Goal: Book appointment/travel/reservation

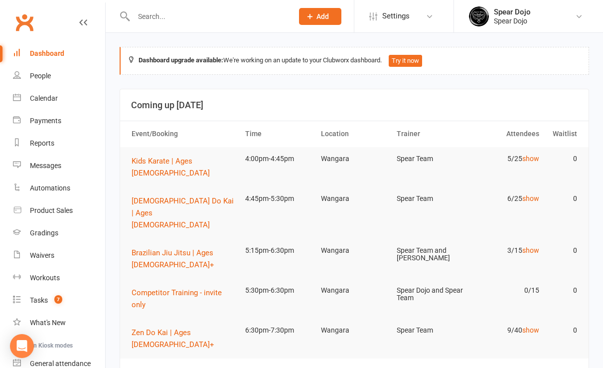
click at [331, 14] on button "Add" at bounding box center [320, 16] width 42 height 17
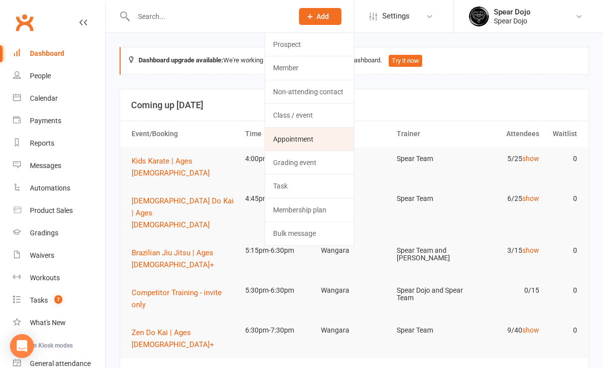
click at [311, 140] on link "Appointment" at bounding box center [309, 139] width 89 height 23
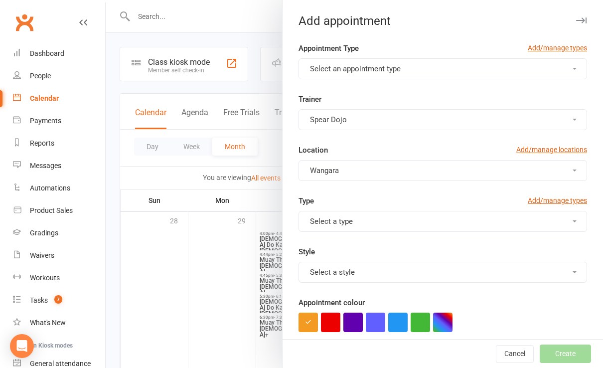
click at [420, 70] on button "Select an appointment type" at bounding box center [442, 68] width 288 height 21
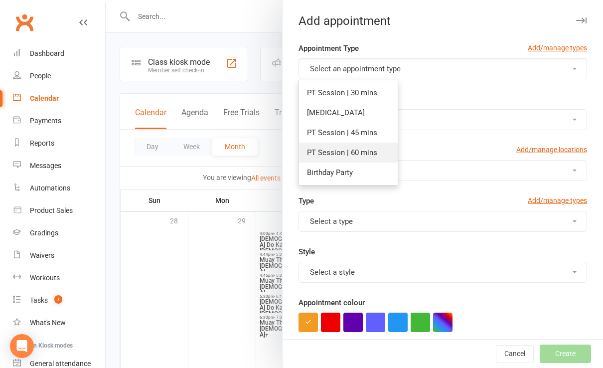
click at [351, 152] on span "PT Session | 60 mins" at bounding box center [342, 152] width 70 height 9
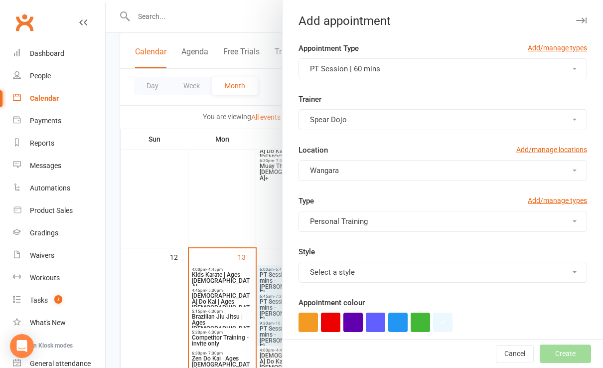
scroll to position [465, 0]
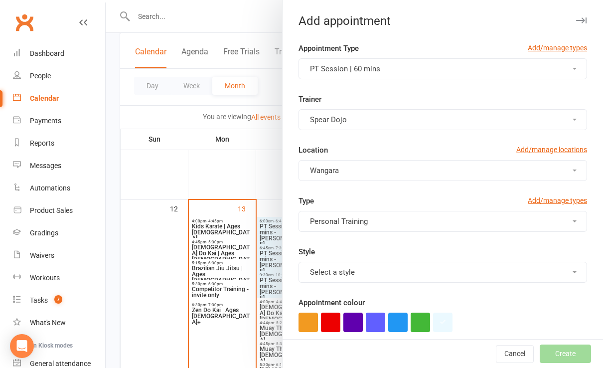
click at [327, 272] on span "Select a style" at bounding box center [332, 272] width 45 height 9
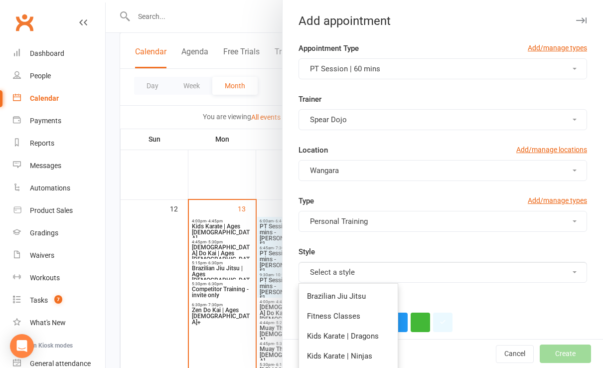
click at [334, 275] on span "Select a style" at bounding box center [332, 272] width 45 height 9
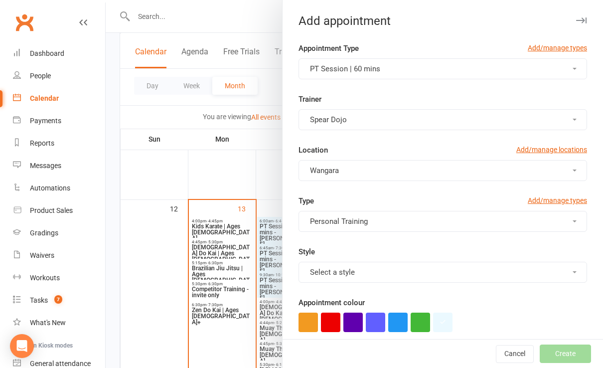
click at [325, 123] on span "Spear Dojo" at bounding box center [328, 119] width 37 height 9
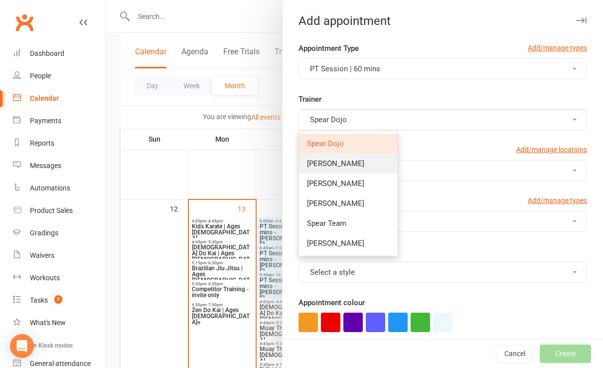
click at [324, 164] on span "[PERSON_NAME]" at bounding box center [335, 163] width 57 height 9
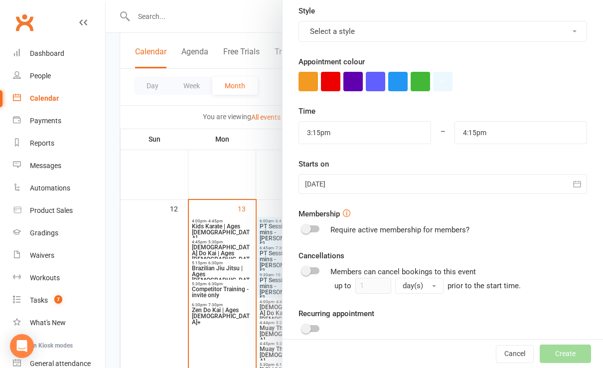
scroll to position [266, 0]
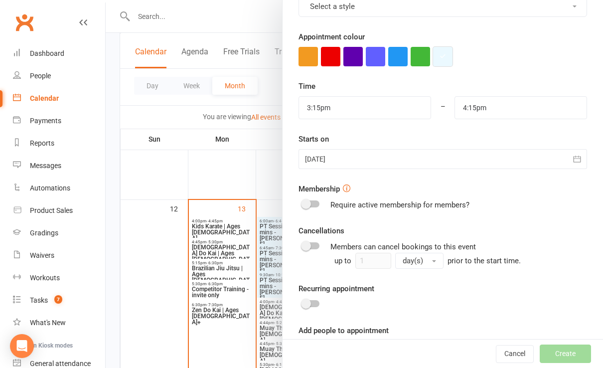
click at [437, 59] on button "button" at bounding box center [442, 56] width 19 height 19
click at [347, 108] on input "3:15pm" at bounding box center [364, 107] width 133 height 23
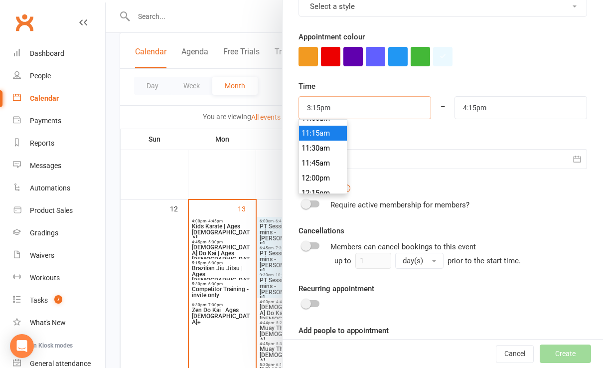
scroll to position [631, 0]
type input "10:30am"
type input "11:30am"
click at [315, 123] on li "10:30am" at bounding box center [323, 124] width 48 height 15
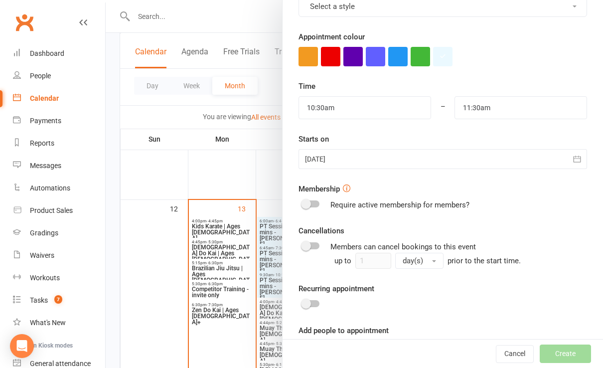
click at [573, 156] on icon "button" at bounding box center [576, 159] width 7 height 6
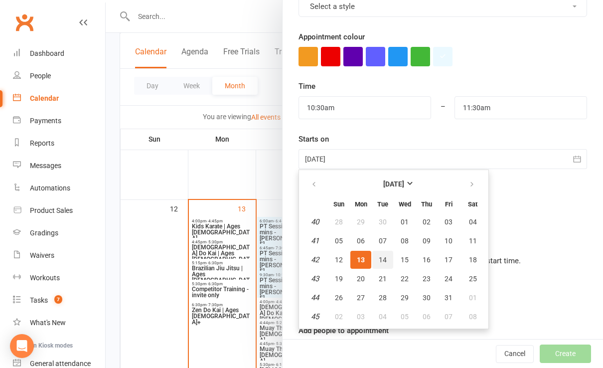
click at [379, 257] on span "14" at bounding box center [383, 260] width 8 height 8
type input "[DATE]"
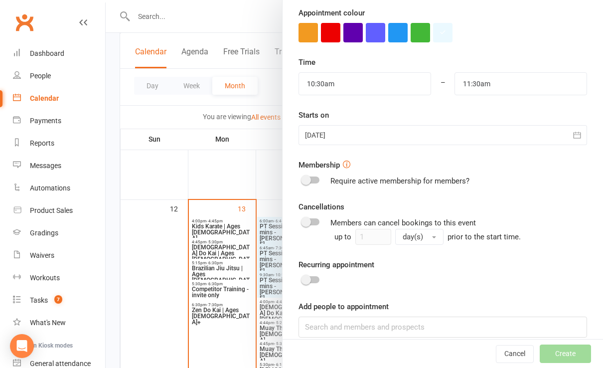
scroll to position [299, 0]
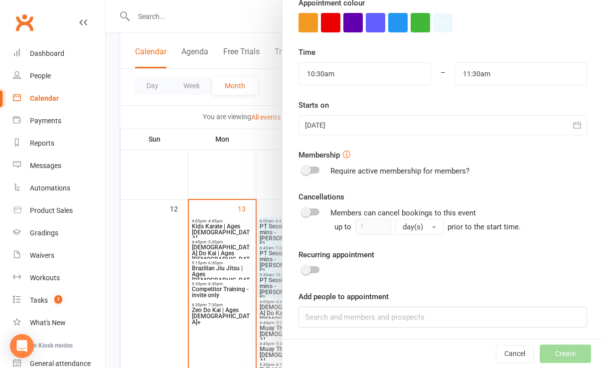
click at [304, 266] on div at bounding box center [310, 269] width 17 height 7
click at [302, 268] on input "checkbox" at bounding box center [302, 268] width 0 height 0
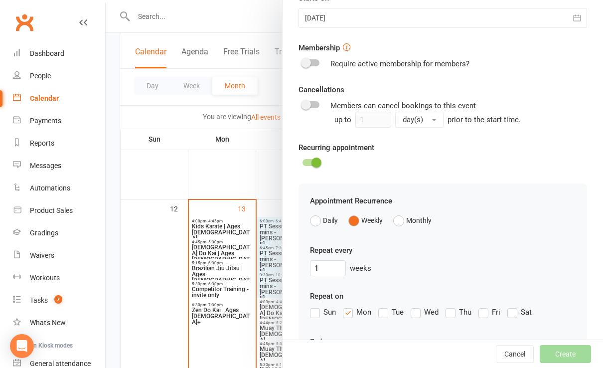
scroll to position [499, 0]
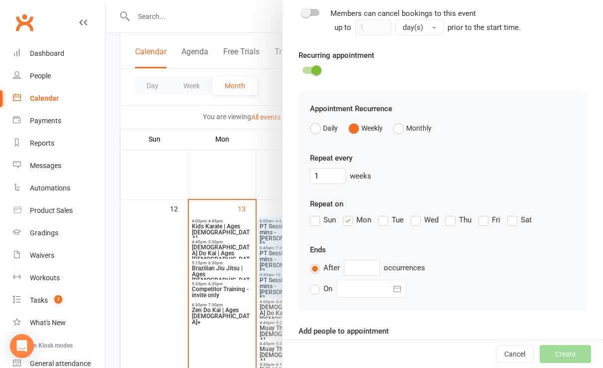
click at [343, 220] on label "Mon" at bounding box center [357, 220] width 28 height 12
click at [343, 214] on input "Mon" at bounding box center [346, 214] width 6 height 0
click at [378, 218] on label "Tue" at bounding box center [390, 220] width 25 height 12
click at [378, 214] on input "Tue" at bounding box center [381, 214] width 6 height 0
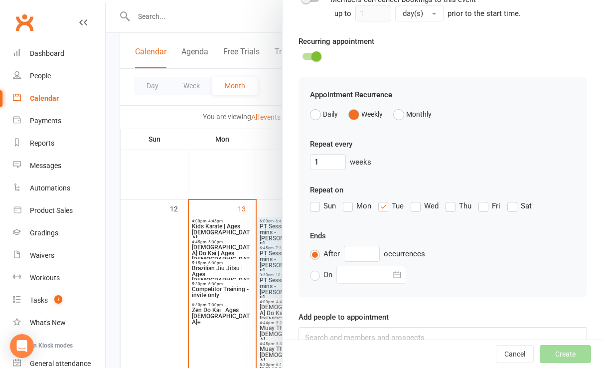
scroll to position [533, 0]
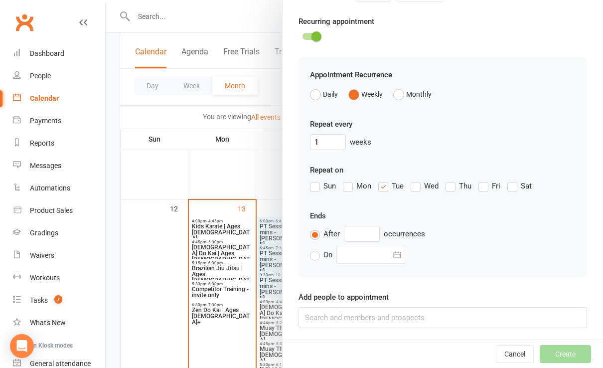
click at [393, 252] on icon "button" at bounding box center [396, 254] width 7 height 6
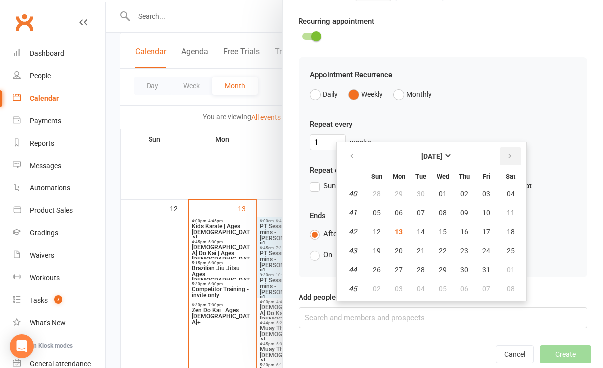
click at [506, 152] on icon "button" at bounding box center [509, 156] width 7 height 8
click at [348, 152] on icon "button" at bounding box center [351, 156] width 7 height 8
click at [438, 229] on span "17" at bounding box center [442, 232] width 8 height 8
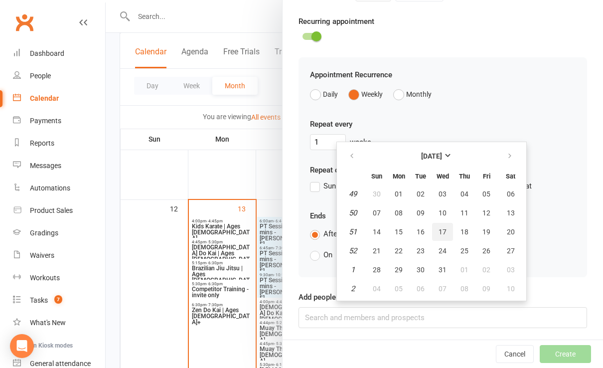
type input "[DATE]"
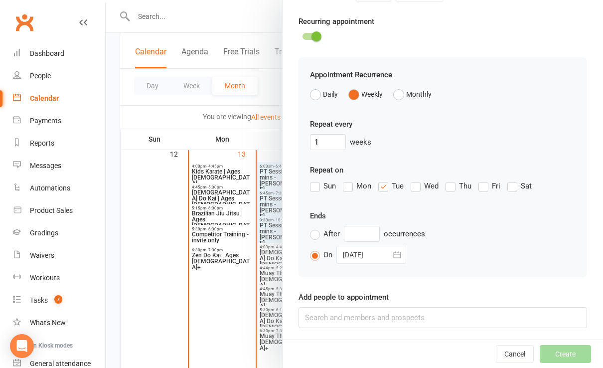
scroll to position [531, 0]
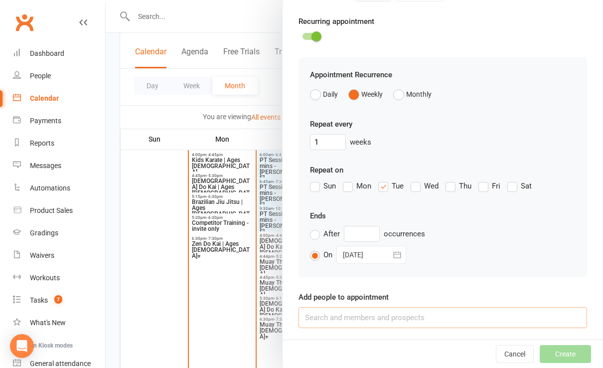
click at [354, 310] on input at bounding box center [442, 317] width 288 height 21
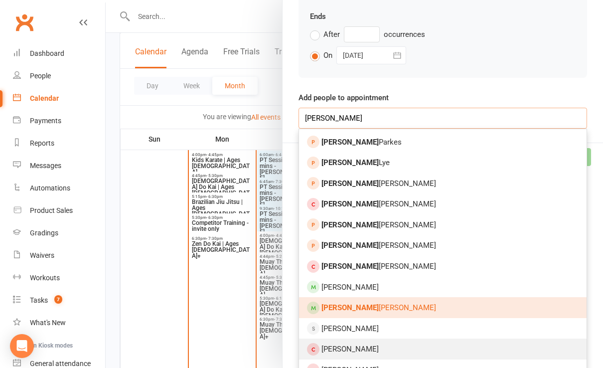
scroll to position [798, 0]
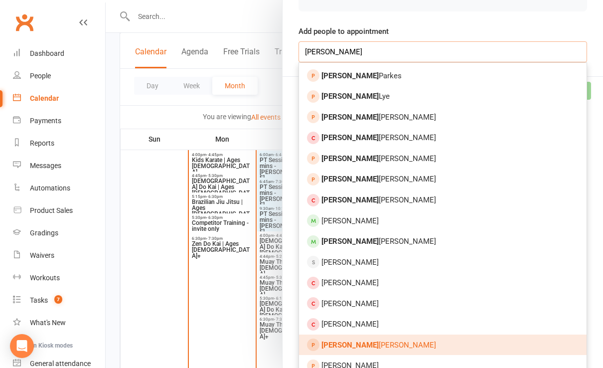
type input "[PERSON_NAME]"
click at [378, 342] on link "[PERSON_NAME]" at bounding box center [443, 344] width 288 height 21
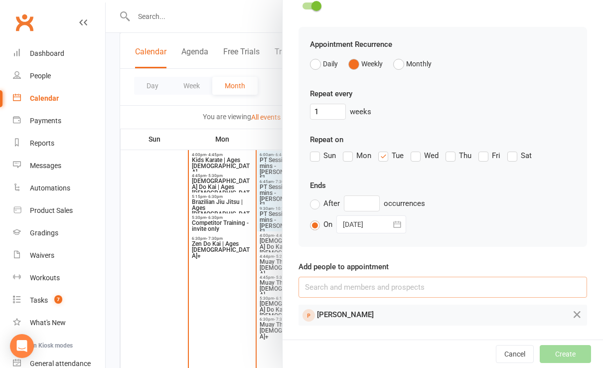
scroll to position [561, 0]
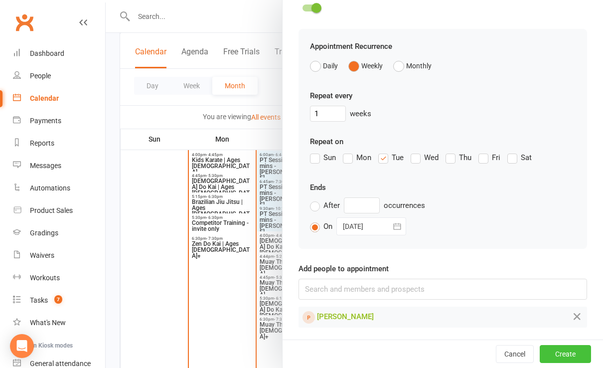
click at [548, 355] on button "Create" at bounding box center [565, 354] width 51 height 18
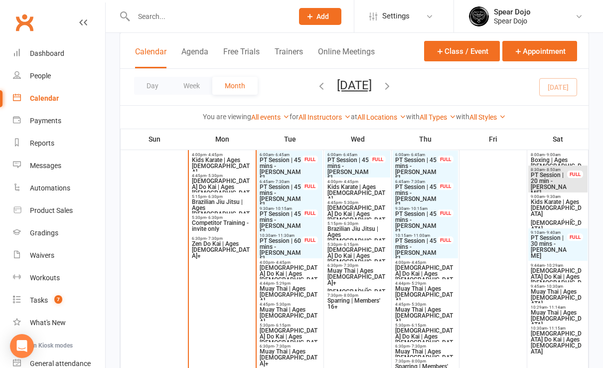
click at [289, 249] on span "PT Session | 60 mins - [PERSON_NAME]" at bounding box center [280, 250] width 43 height 24
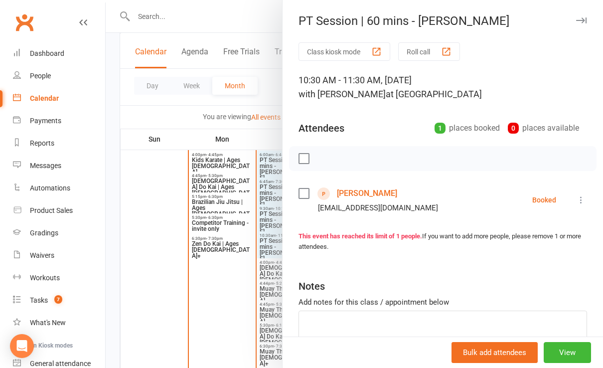
click at [340, 193] on link "[PERSON_NAME]" at bounding box center [367, 193] width 60 height 16
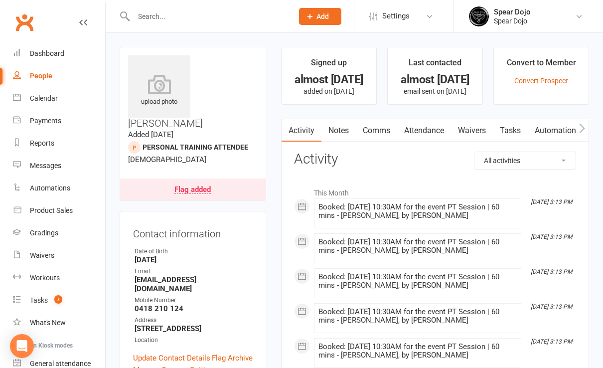
click at [247, 275] on strong "[EMAIL_ADDRESS][DOMAIN_NAME]" at bounding box center [194, 284] width 118 height 18
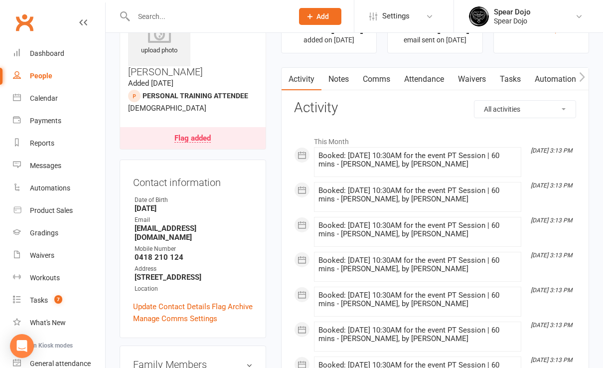
scroll to position [66, 0]
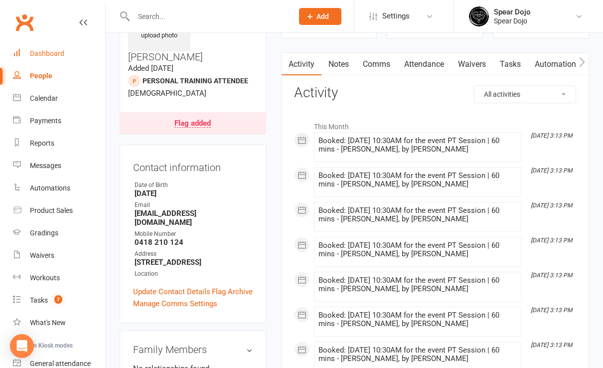
click at [46, 55] on div "Dashboard" at bounding box center [47, 53] width 34 height 8
